Goal: Find specific page/section: Find specific page/section

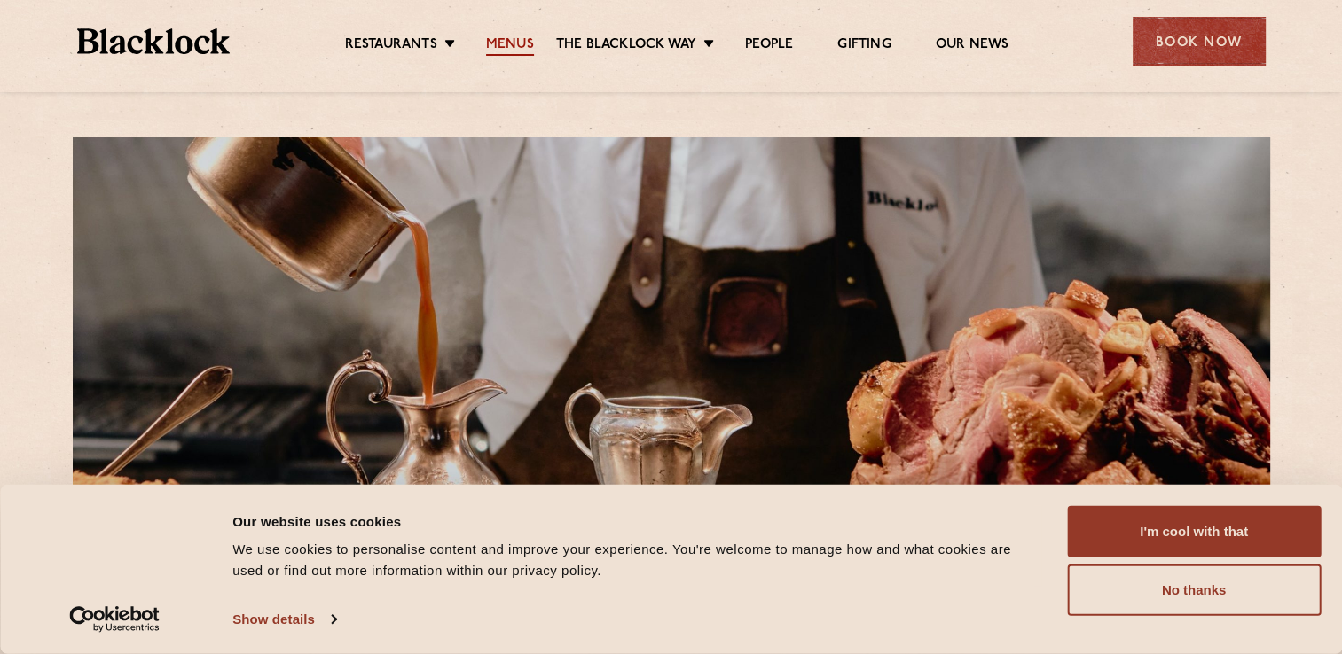
click at [505, 49] on link "Menus" at bounding box center [510, 46] width 48 height 20
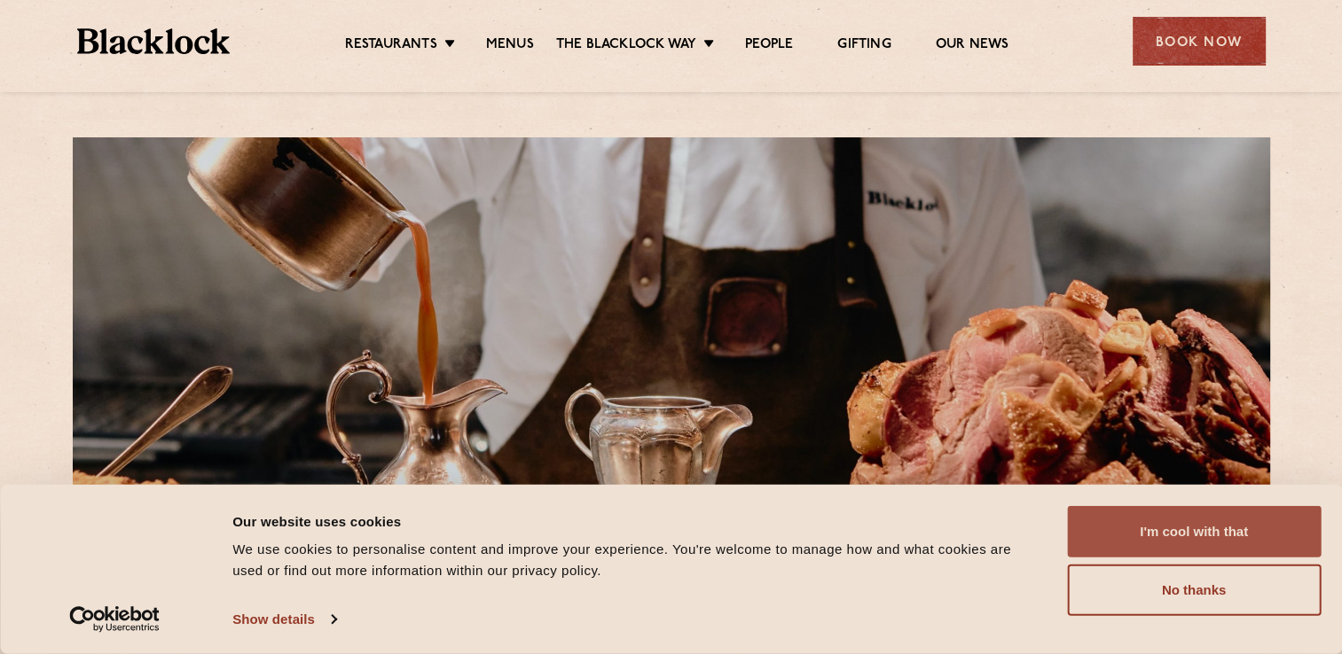
click at [1133, 530] on button "I'm cool with that" at bounding box center [1194, 531] width 254 height 51
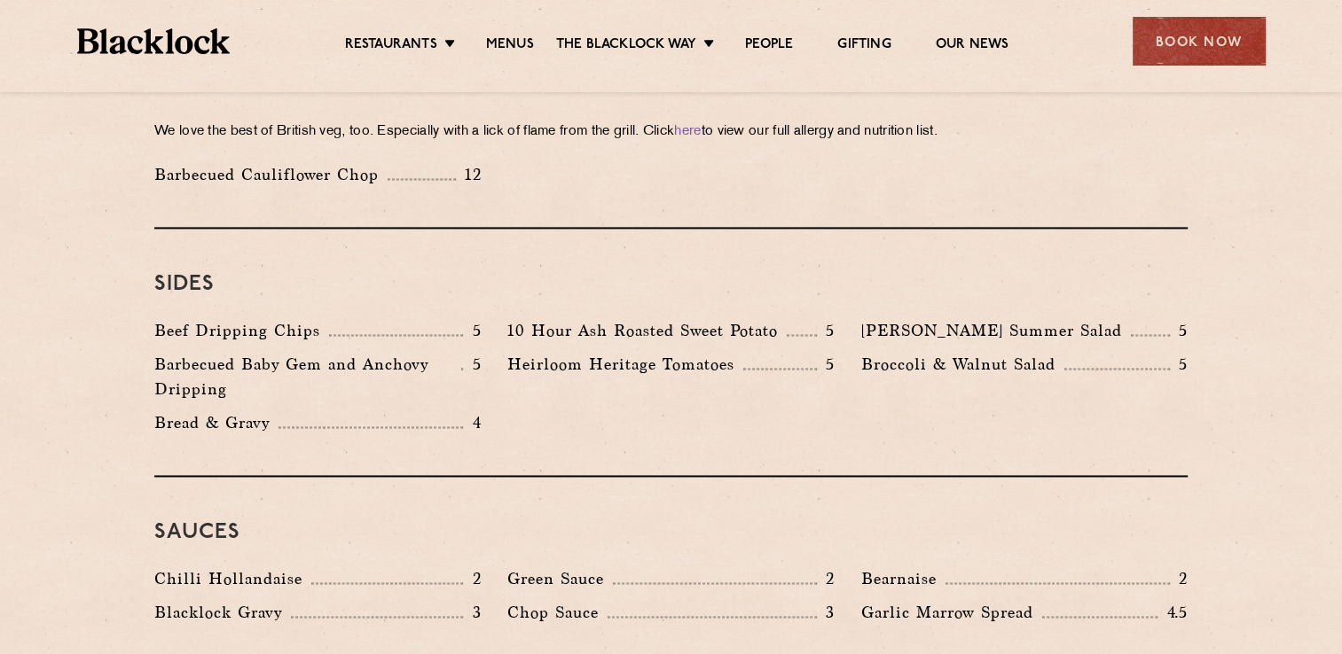
scroll to position [2600, 0]
